Goal: Task Accomplishment & Management: Manage account settings

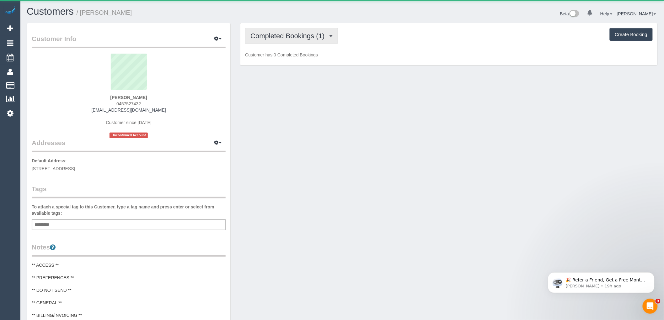
click at [292, 39] on span "Completed Bookings (1)" at bounding box center [288, 36] width 77 height 8
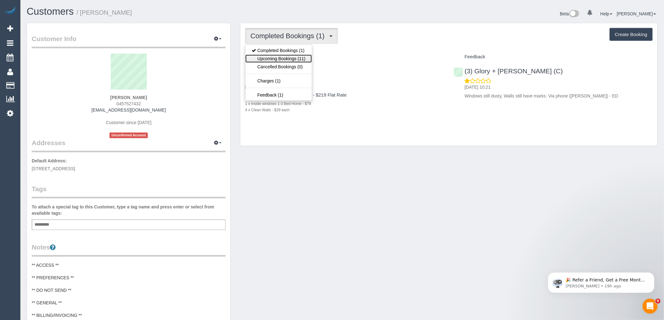
click at [295, 59] on link "Upcoming Bookings (11)" at bounding box center [278, 59] width 66 height 8
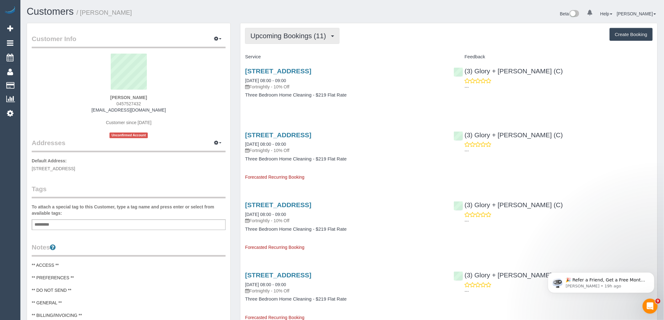
click at [302, 34] on span "Upcoming Bookings (11)" at bounding box center [289, 36] width 79 height 8
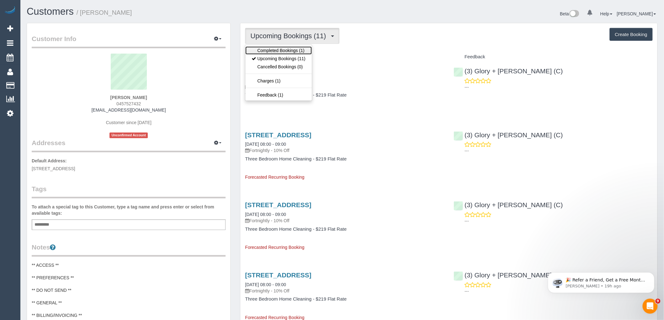
click at [294, 50] on link "Completed Bookings (1)" at bounding box center [278, 50] width 66 height 8
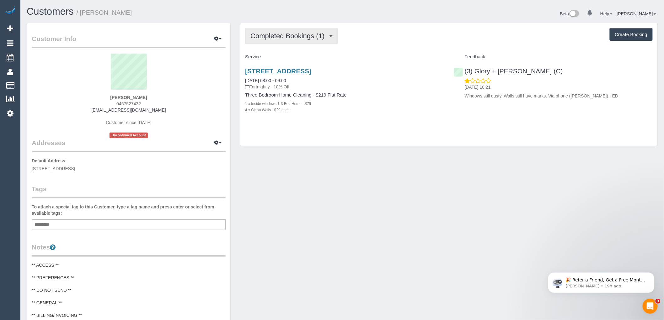
click at [306, 37] on span "Completed Bookings (1)" at bounding box center [288, 36] width 77 height 8
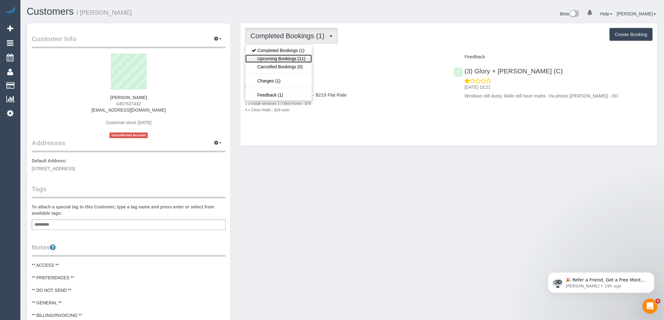
click at [289, 56] on link "Upcoming Bookings (11)" at bounding box center [278, 59] width 66 height 8
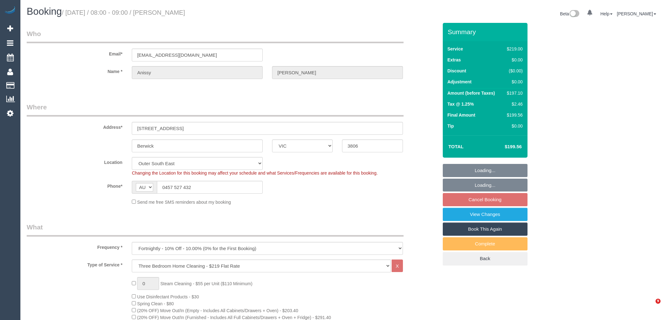
select select "VIC"
select select "number:28"
select select "number:15"
select select "number:18"
select select "number:25"
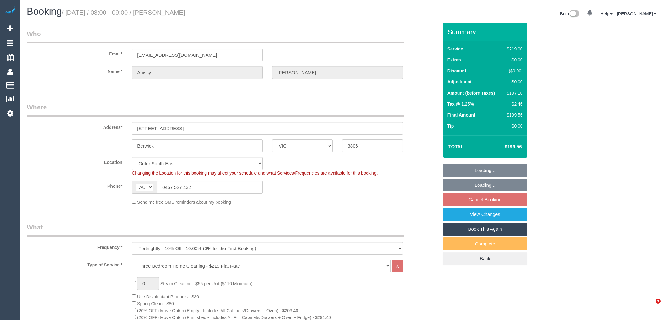
select select "number:33"
select select "number:11"
select select "object:1150"
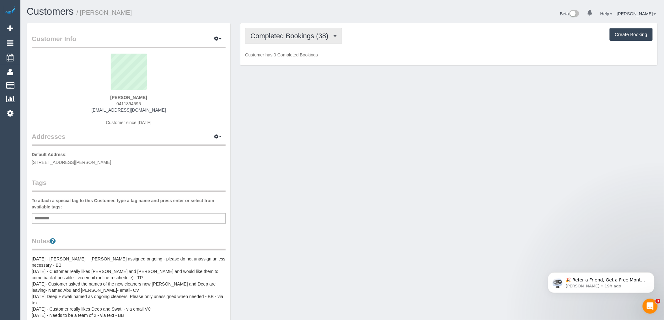
click at [306, 32] on button "Completed Bookings (38)" at bounding box center [293, 36] width 97 height 16
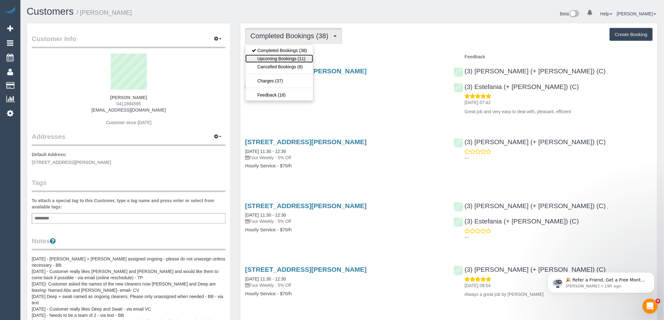
click at [303, 57] on link "Upcoming Bookings (11)" at bounding box center [279, 59] width 68 height 8
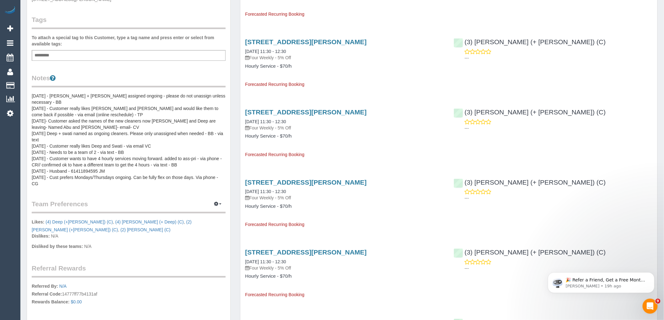
scroll to position [244, 0]
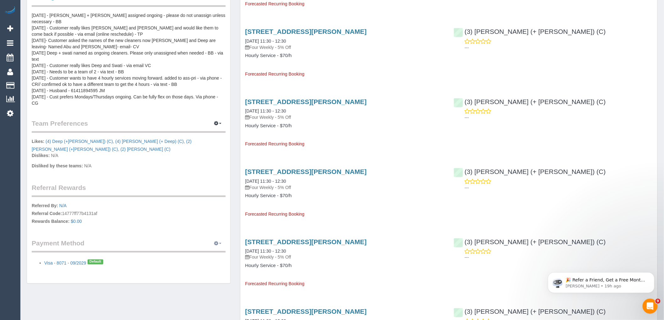
click at [217, 241] on icon "button" at bounding box center [216, 243] width 4 height 4
click at [168, 183] on legend "Referral Rewards" at bounding box center [129, 190] width 194 height 14
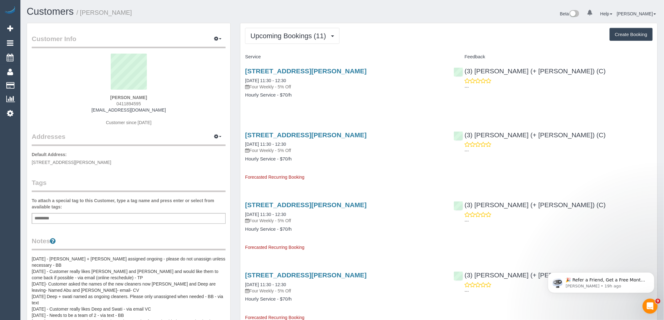
drag, startPoint x: 151, startPoint y: 96, endPoint x: 88, endPoint y: 99, distance: 62.5
click at [90, 99] on div "Krishna James 0411894595 krishnajames81@yahoo.com Customer since 2022" at bounding box center [129, 93] width 194 height 78
copy strong "Krishna James"
click at [277, 35] on span "Upcoming Bookings (11)" at bounding box center [289, 36] width 79 height 8
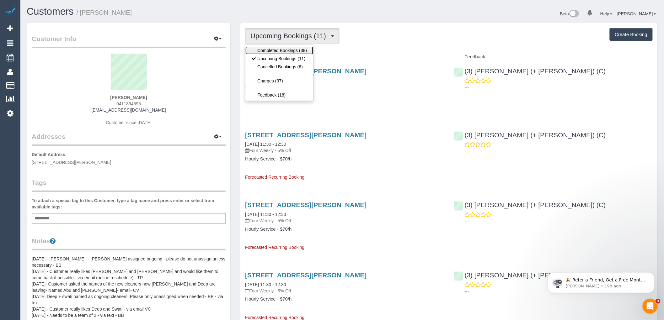
click at [278, 49] on link "Completed Bookings (38)" at bounding box center [279, 50] width 68 height 8
